Goal: Transaction & Acquisition: Purchase product/service

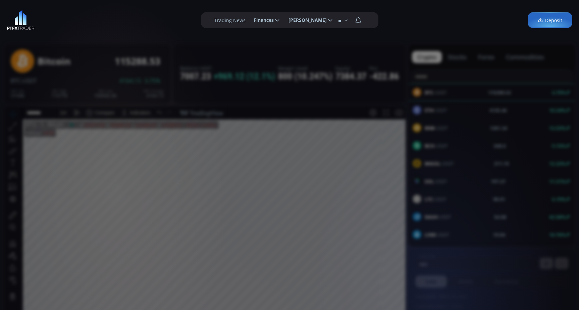
scroll to position [101, 0]
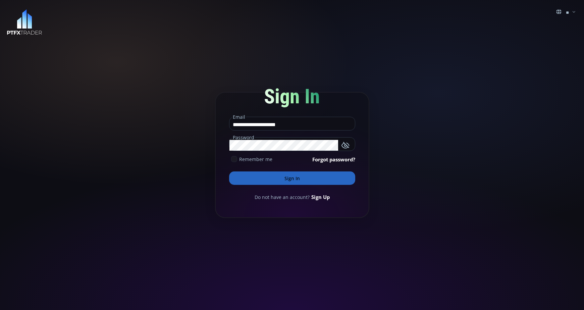
click at [287, 175] on button "Sign In" at bounding box center [292, 177] width 126 height 13
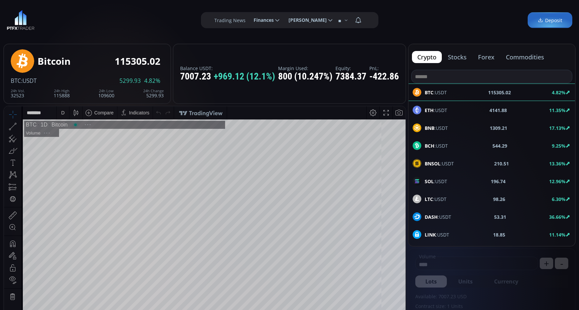
scroll to position [93, 0]
click at [443, 214] on span "DASH :USDT" at bounding box center [438, 216] width 26 height 7
